Goal: Task Accomplishment & Management: Manage account settings

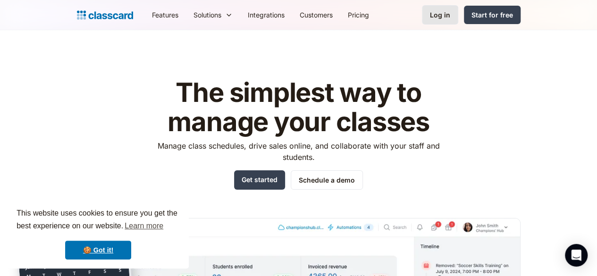
click at [450, 17] on div "Log in" at bounding box center [440, 15] width 20 height 10
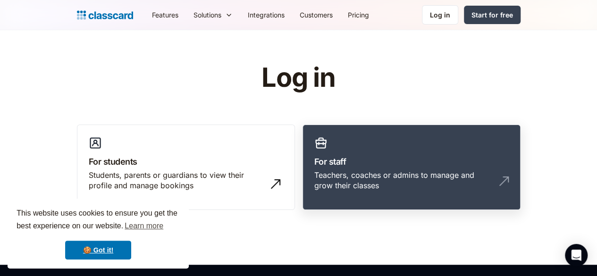
click at [361, 161] on h3 "For staff" at bounding box center [411, 161] width 194 height 13
